Goal: Navigation & Orientation: Find specific page/section

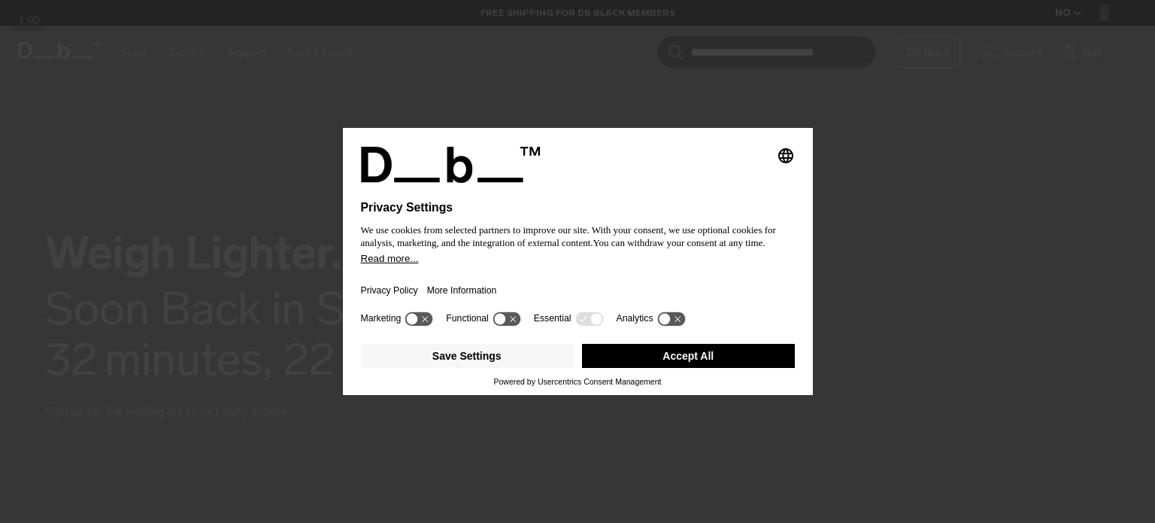
click at [316, 108] on div "Selecting an option will immediately change the language Privacy Settings We us…" at bounding box center [577, 261] width 1155 height 523
click at [733, 358] on button "Accept All" at bounding box center [688, 356] width 213 height 24
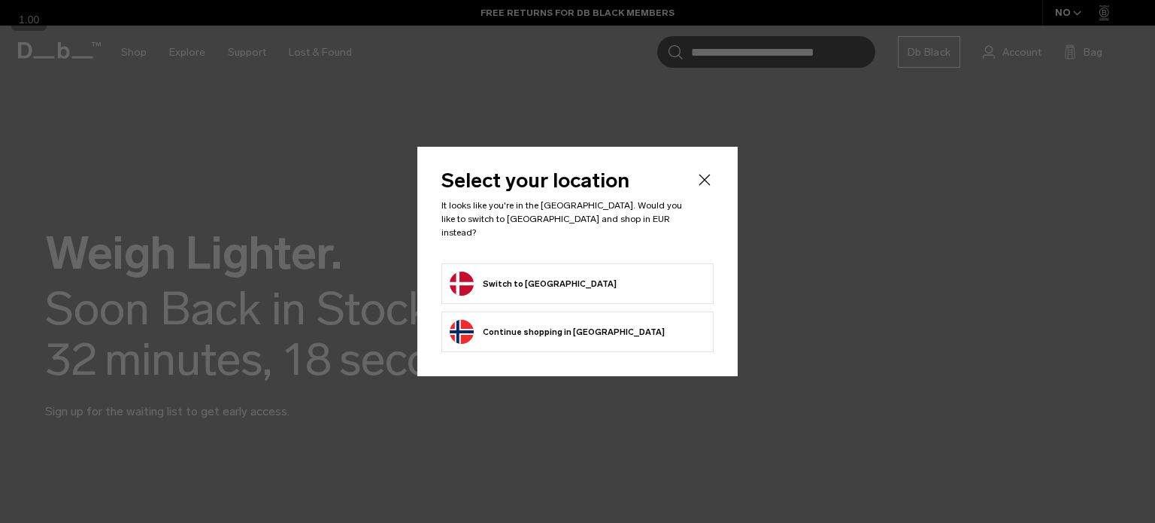
click at [528, 275] on button "Switch to Denmark" at bounding box center [533, 283] width 167 height 24
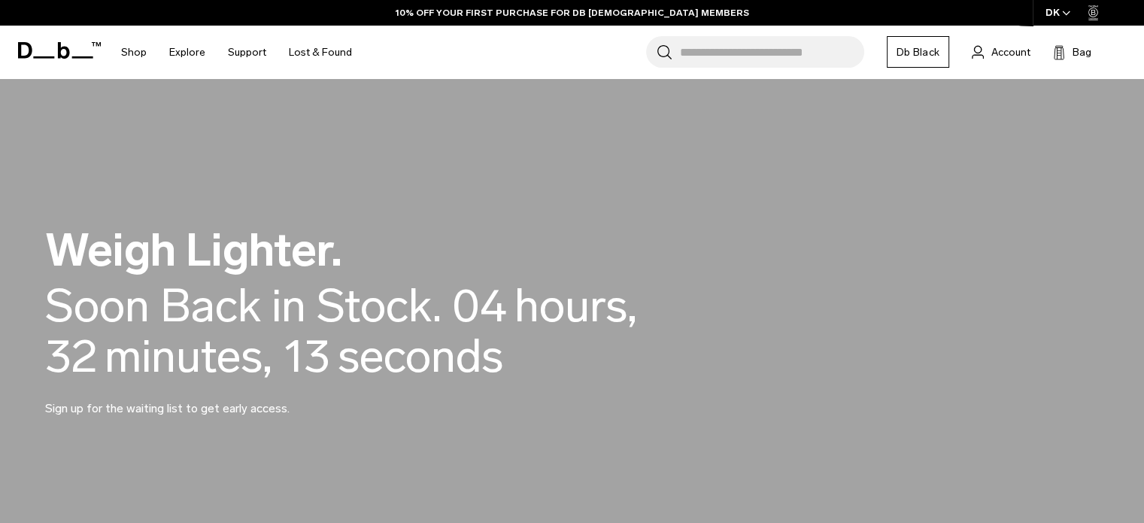
click at [1063, 14] on icon "button" at bounding box center [1066, 13] width 8 height 5
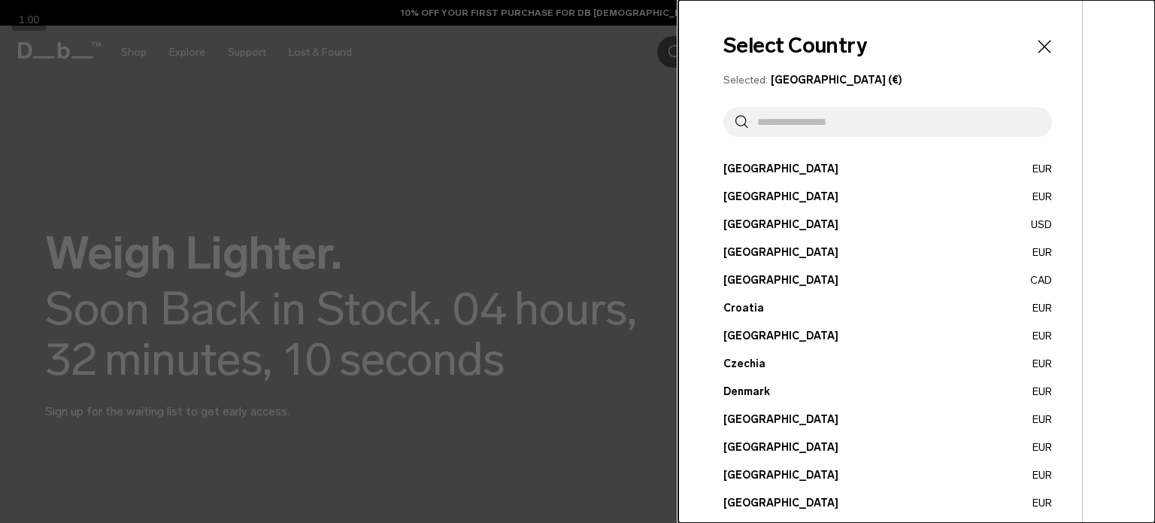
click at [1039, 45] on icon "Close" at bounding box center [1044, 46] width 21 height 21
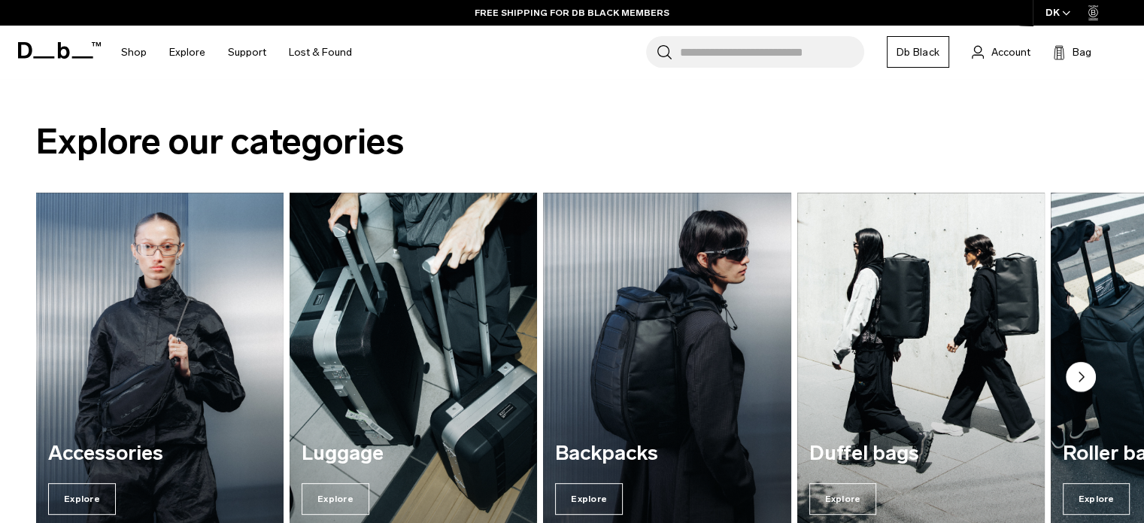
scroll to position [678, 0]
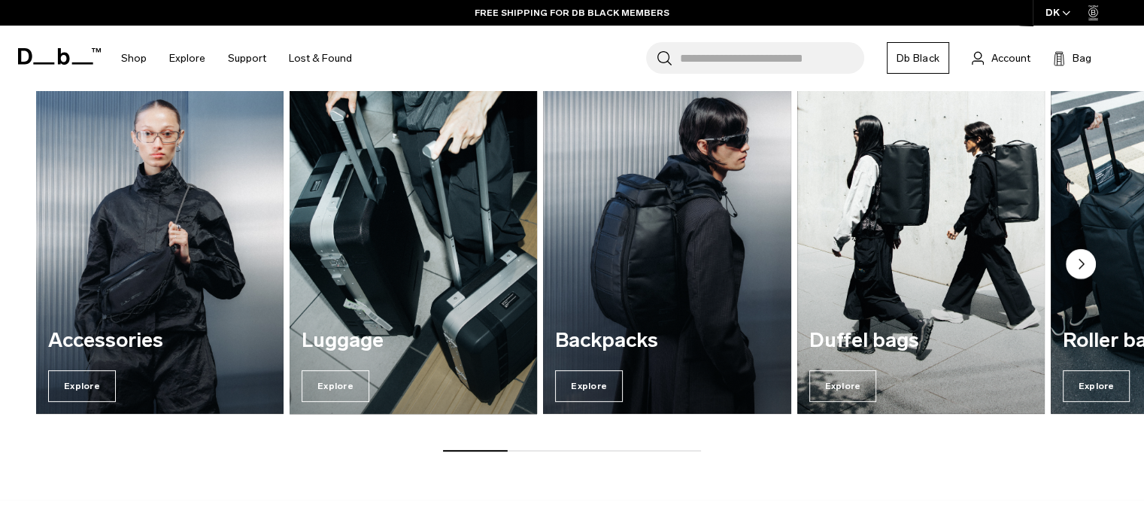
click at [374, 244] on img "2 / 7" at bounding box center [413, 246] width 255 height 344
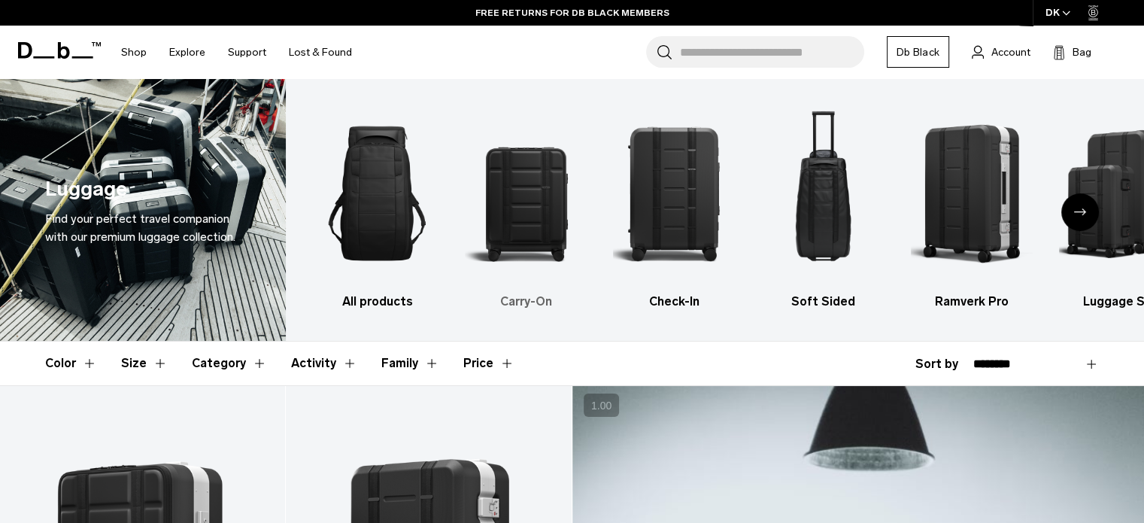
click at [517, 226] on img "2 / 6" at bounding box center [526, 194] width 123 height 184
